Goal: Task Accomplishment & Management: Complete application form

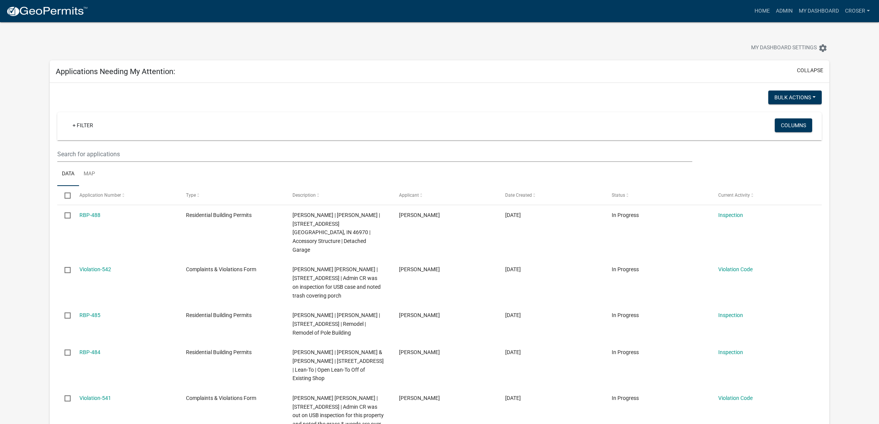
select select "3: 100"
click at [773, 7] on link "Admin" at bounding box center [784, 11] width 23 height 15
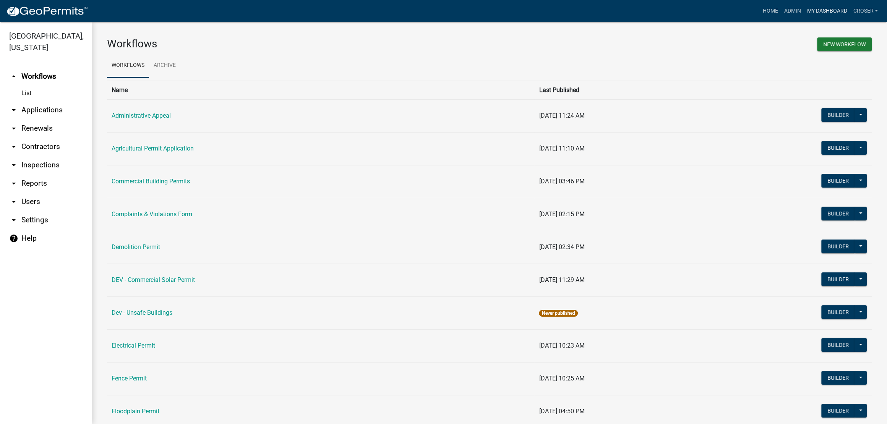
click at [803, 10] on link "My Dashboard" at bounding box center [826, 11] width 46 height 15
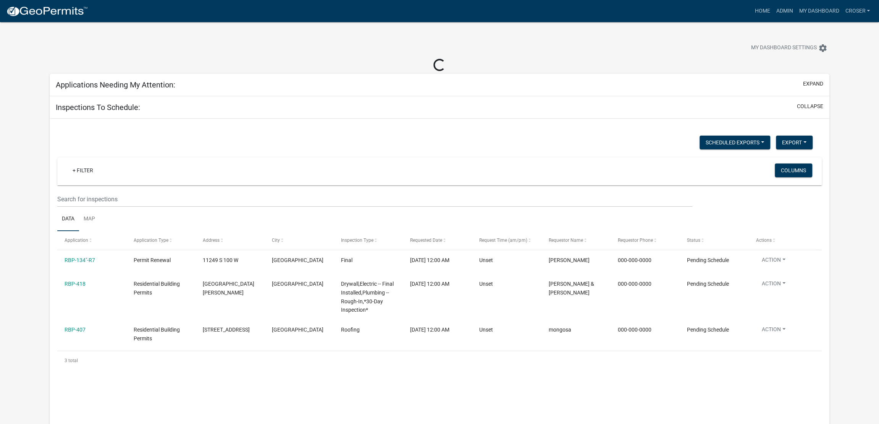
select select "3: 100"
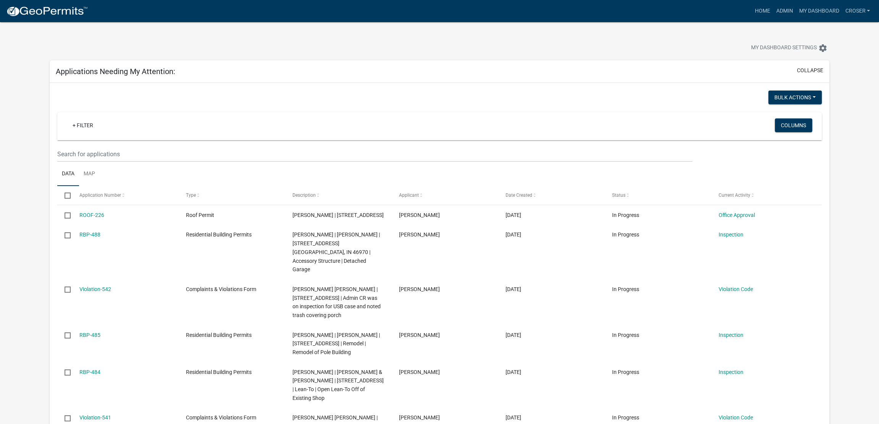
click at [455, 45] on div "My Dashboard Settings settings" at bounding box center [440, 39] width 792 height 35
click at [644, 36] on div "My Dashboard Settings settings" at bounding box center [440, 39] width 792 height 35
click at [645, 32] on div "My Dashboard Settings settings" at bounding box center [440, 39] width 792 height 35
click at [810, 10] on link "My Dashboard" at bounding box center [819, 11] width 46 height 15
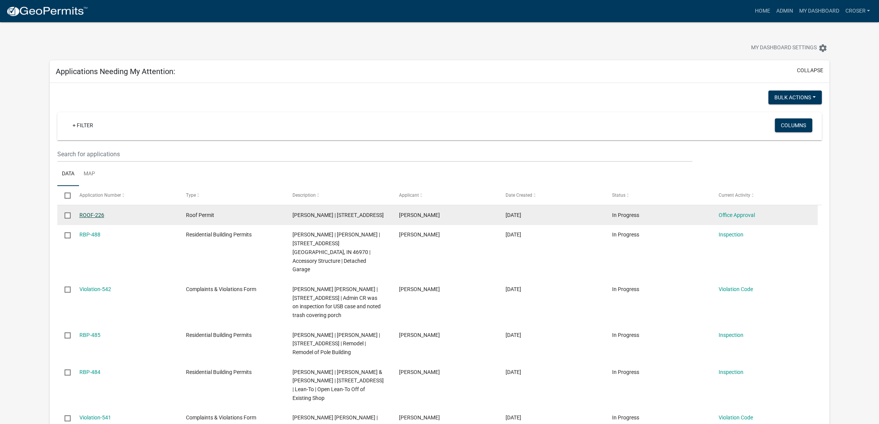
click at [101, 218] on link "ROOF-226" at bounding box center [91, 215] width 25 height 6
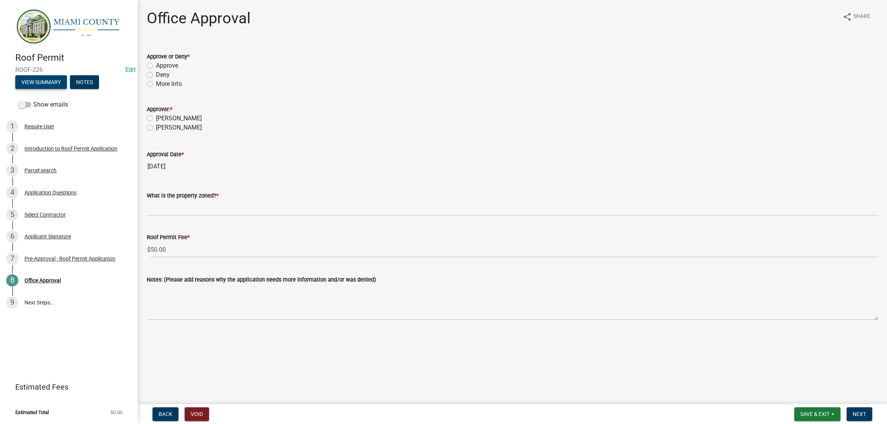
click at [64, 86] on button "View Summary" at bounding box center [41, 82] width 52 height 14
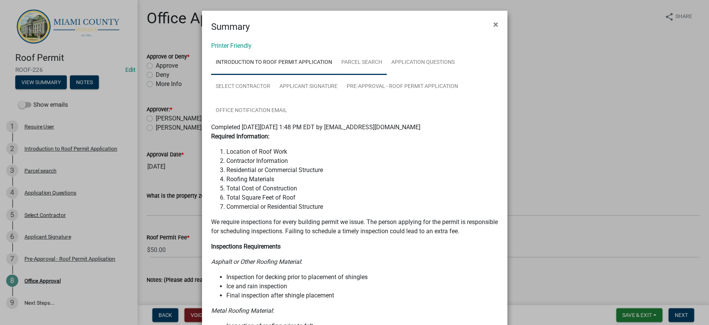
click at [387, 68] on link "Parcel search" at bounding box center [362, 62] width 50 height 24
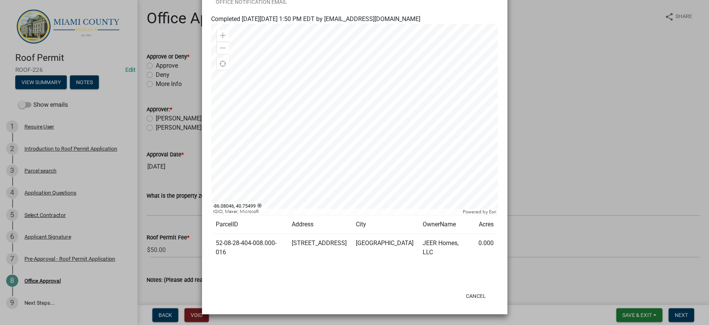
scroll to position [172, 0]
drag, startPoint x: 248, startPoint y: 238, endPoint x: 212, endPoint y: 228, distance: 37.4
click at [212, 234] on td "52-08-28-404-008.000-016" at bounding box center [249, 248] width 76 height 28
copy td "52-08-28-404-008.000-016"
click at [369, 250] on wm-application-readonly "Introduction to Roof Permit Application Parcel search Application Questions Sel…" at bounding box center [354, 109] width 287 height 334
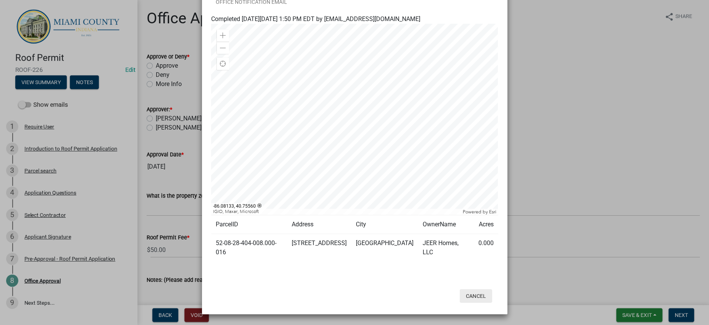
click at [471, 289] on button "Cancel" at bounding box center [476, 296] width 32 height 14
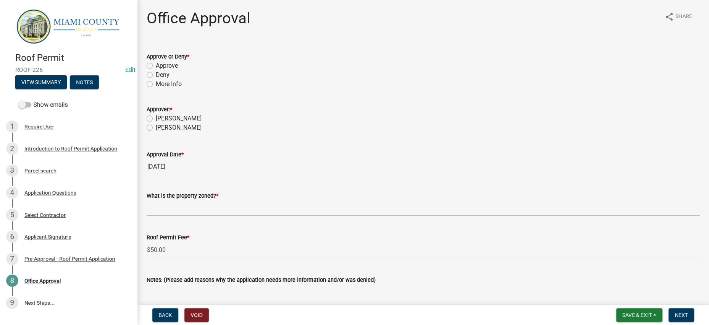
click at [170, 79] on label "Deny" at bounding box center [163, 74] width 14 height 9
click at [161, 75] on input "Deny" at bounding box center [158, 72] width 5 height 5
radio input "true"
click at [177, 123] on label "[PERSON_NAME]" at bounding box center [179, 118] width 46 height 9
click at [161, 119] on input "[PERSON_NAME]" at bounding box center [158, 116] width 5 height 5
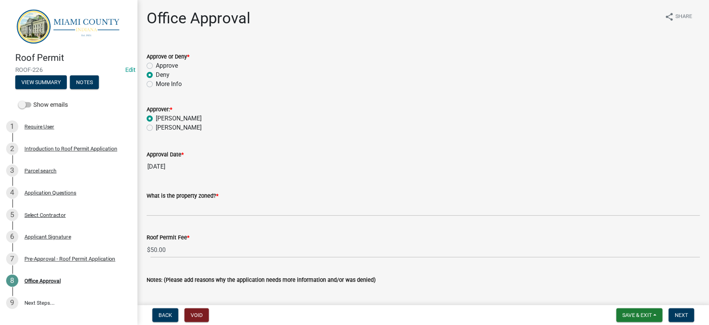
radio input "true"
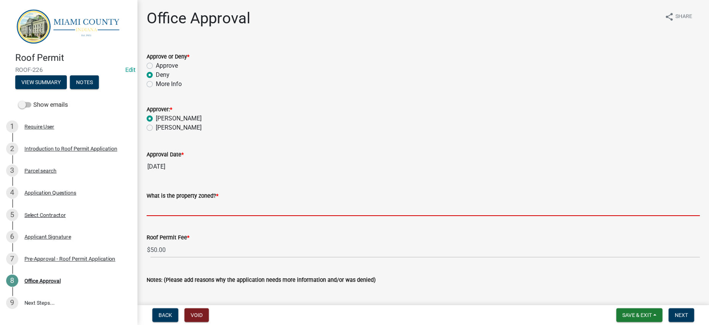
drag, startPoint x: 224, startPoint y: 253, endPoint x: 249, endPoint y: 238, distance: 29.7
click at [224, 216] on input "What is the property zoned? *" at bounding box center [424, 208] width 554 height 16
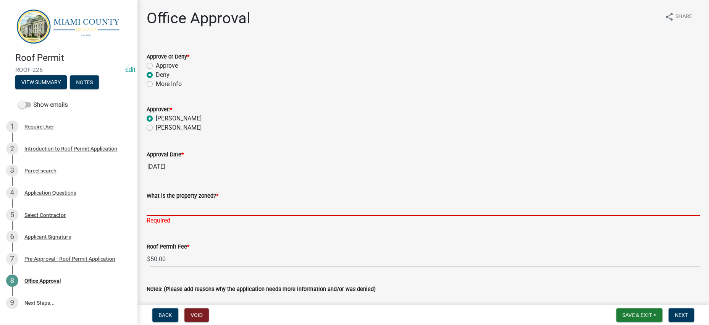
click at [184, 216] on input "What is the property zoned? *" at bounding box center [424, 208] width 554 height 16
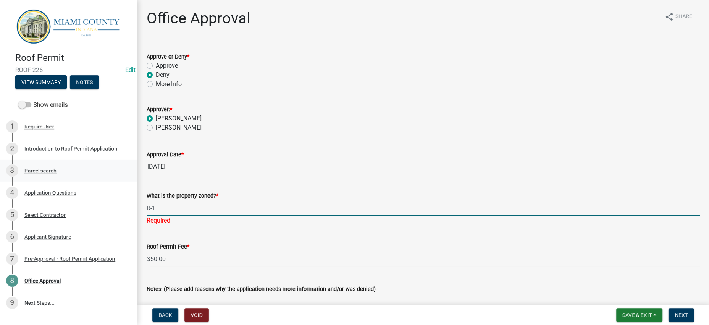
type input "R-1"
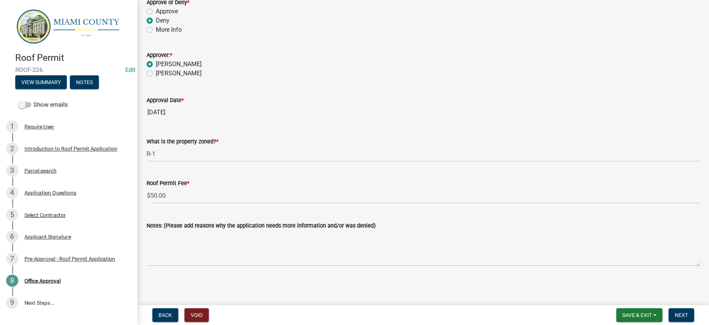
scroll to position [136, 0]
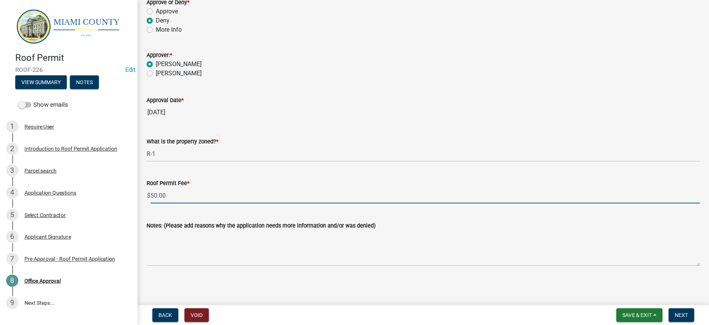
drag, startPoint x: 180, startPoint y: 175, endPoint x: 150, endPoint y: 175, distance: 29.8
click at [147, 175] on div "Roof Permit Fee * $ 50.00" at bounding box center [423, 186] width 565 height 36
click at [162, 188] on input "50.00" at bounding box center [426, 196] width 550 height 16
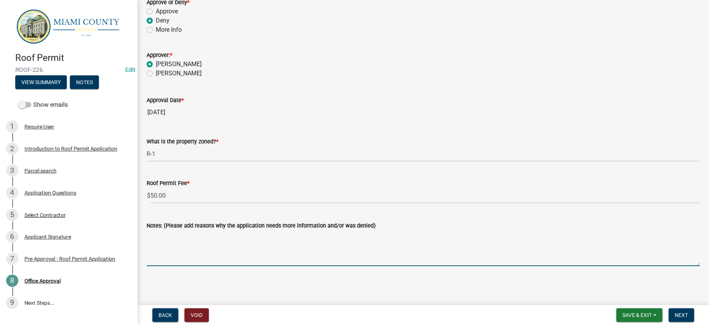
click at [229, 248] on textarea "Notes: (Please add reasons why the application needs more information and/or wa…" at bounding box center [424, 248] width 554 height 36
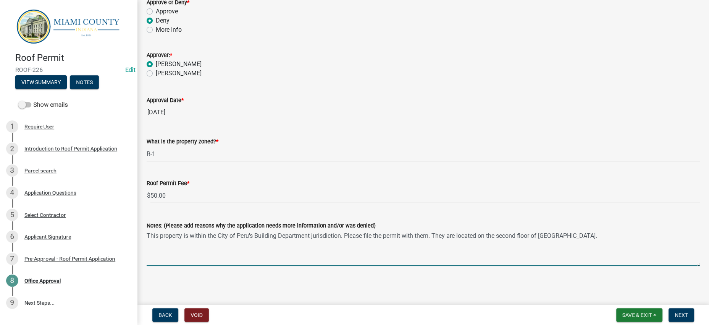
click at [680, 230] on textarea "This property is within the City of Peru's Building Department jurisdiction. Pl…" at bounding box center [424, 248] width 554 height 36
drag, startPoint x: 427, startPoint y: 231, endPoint x: 135, endPoint y: 223, distance: 291.6
click at [135, 223] on div "Roof Permit ROOF-226 Edit View Summary Notes Show emails 1 Require User 2 Intro…" at bounding box center [354, 162] width 709 height 325
type textarea "This property is within the City of Peru's Building Department jurisdiction. Pl…"
click at [519, 105] on input "[DATE]" at bounding box center [424, 112] width 554 height 15
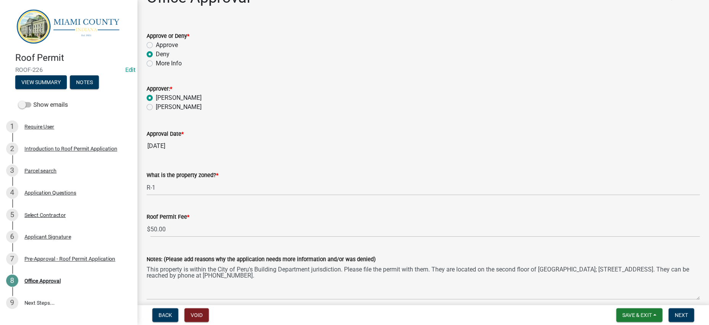
scroll to position [0, 0]
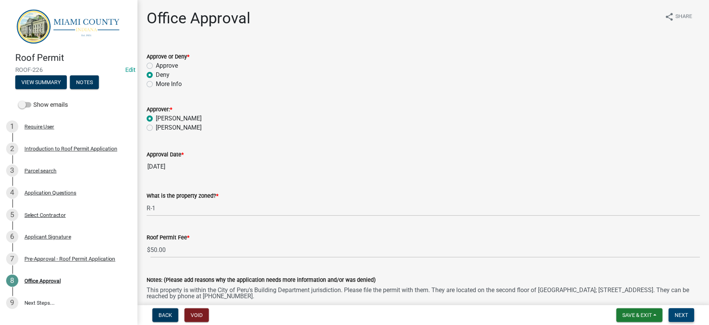
click at [675, 314] on span "Next" at bounding box center [681, 315] width 13 height 6
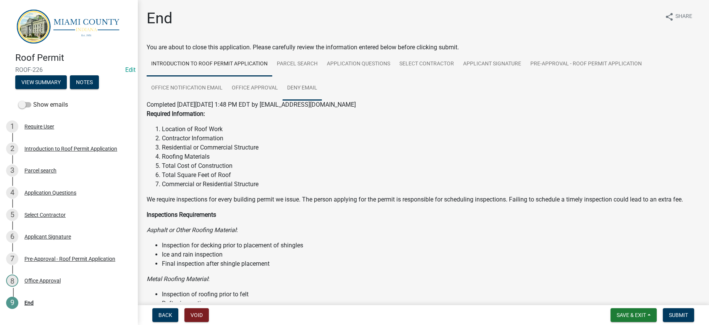
click at [322, 100] on link "Deny Email" at bounding box center [302, 88] width 39 height 24
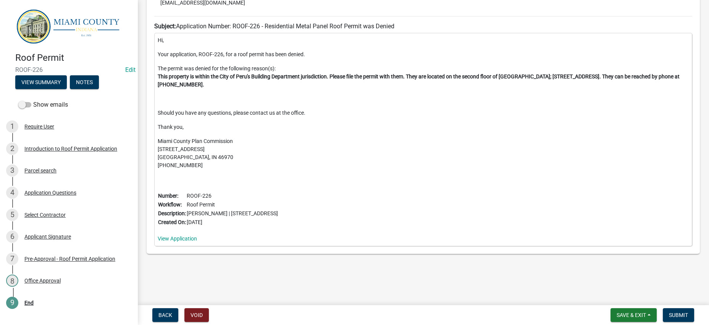
scroll to position [286, 0]
click at [669, 312] on span "Submit" at bounding box center [678, 315] width 19 height 6
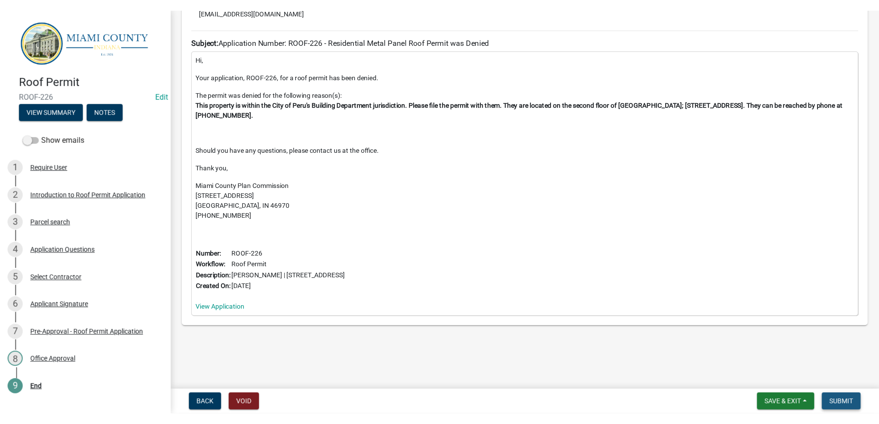
scroll to position [0, 0]
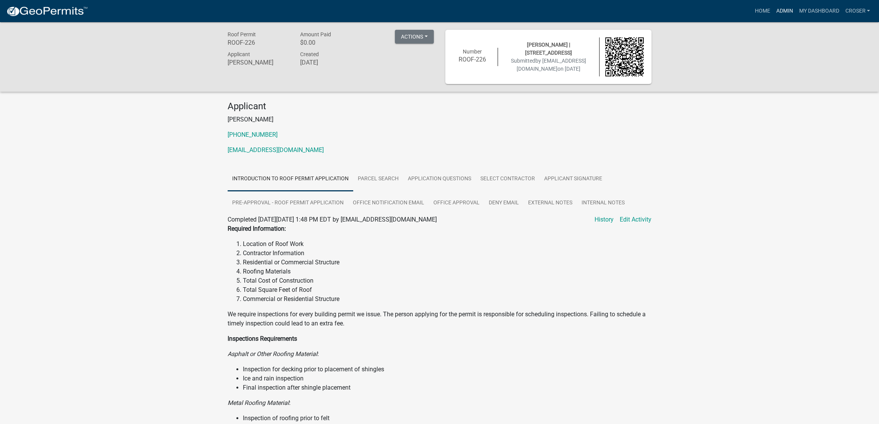
click at [773, 11] on link "Admin" at bounding box center [784, 11] width 23 height 15
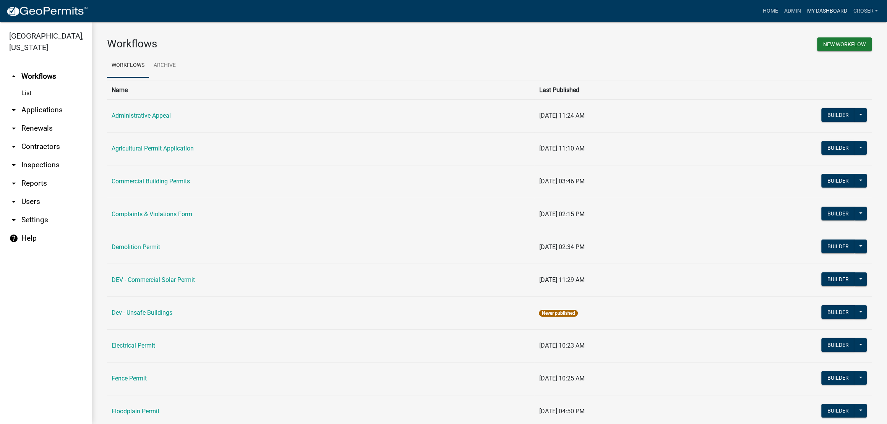
click at [803, 9] on link "My Dashboard" at bounding box center [826, 11] width 46 height 15
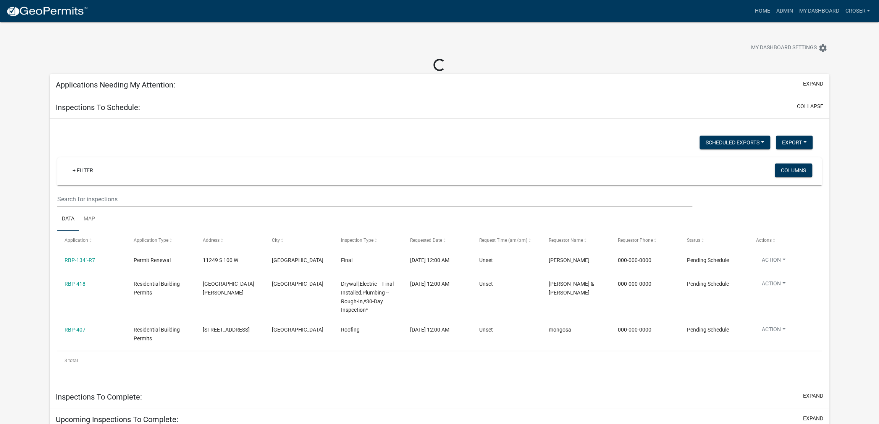
select select "3: 100"
